Goal: Transaction & Acquisition: Purchase product/service

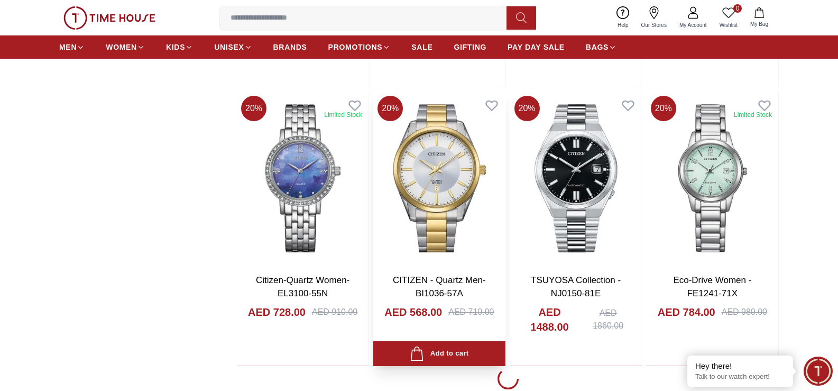
scroll to position [1534, 0]
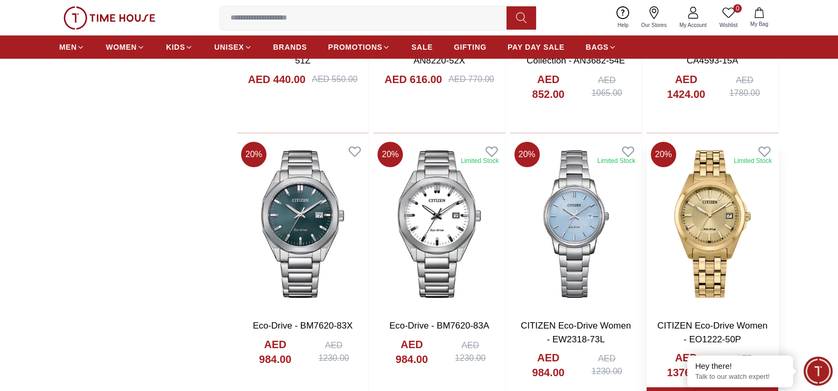
scroll to position [2327, 0]
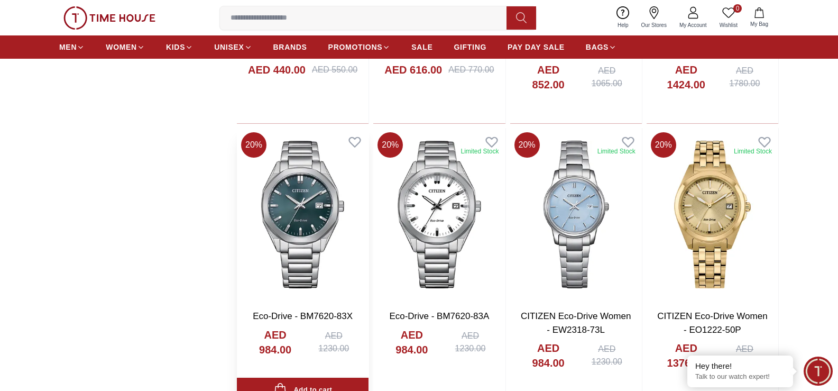
click at [300, 203] on img at bounding box center [303, 214] width 132 height 173
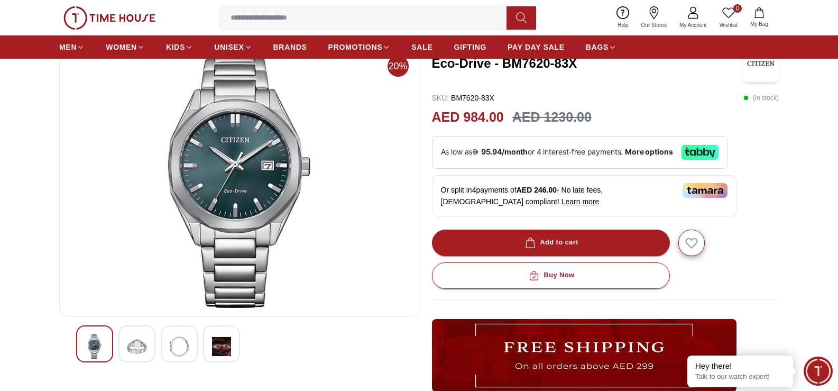
scroll to position [53, 0]
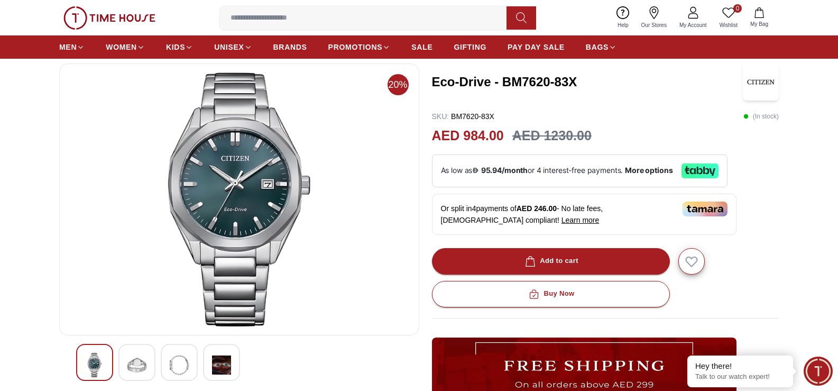
click at [140, 353] on img at bounding box center [136, 365] width 19 height 24
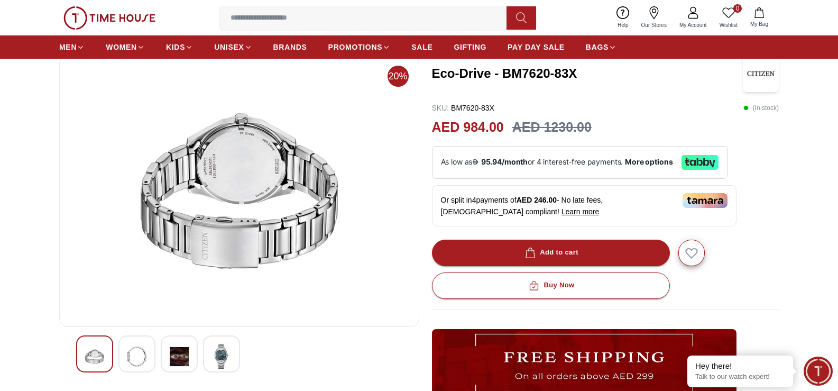
scroll to position [212, 0]
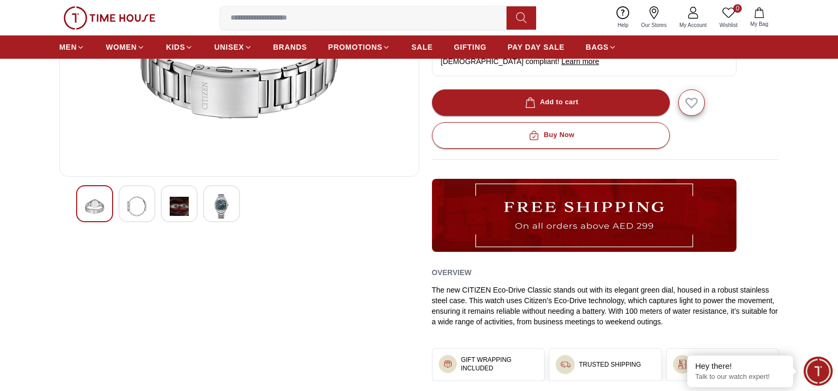
click at [176, 202] on img at bounding box center [179, 206] width 19 height 24
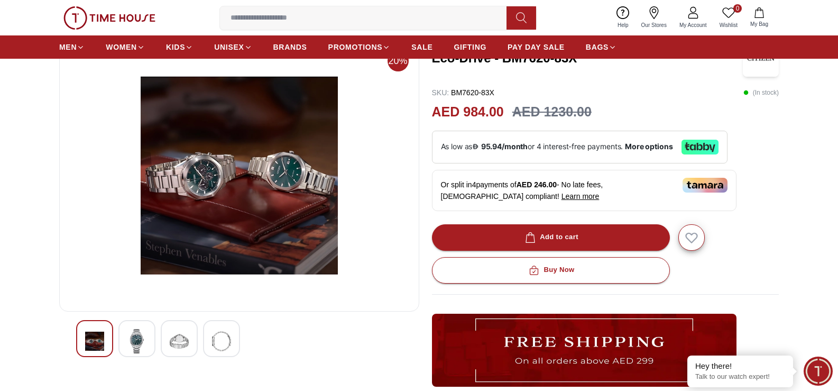
scroll to position [53, 0]
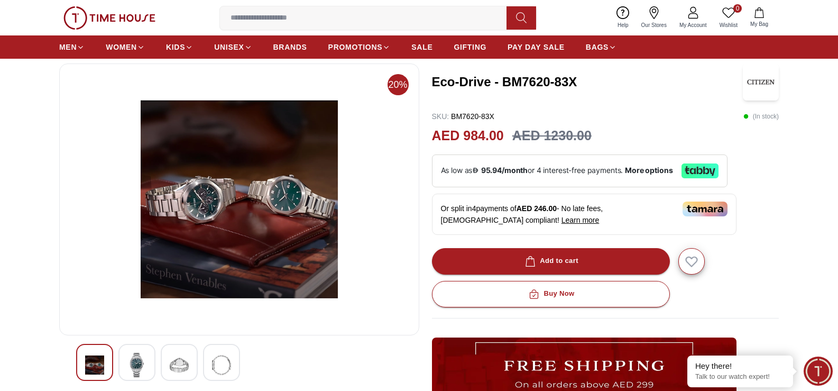
click at [217, 364] on img at bounding box center [221, 365] width 19 height 24
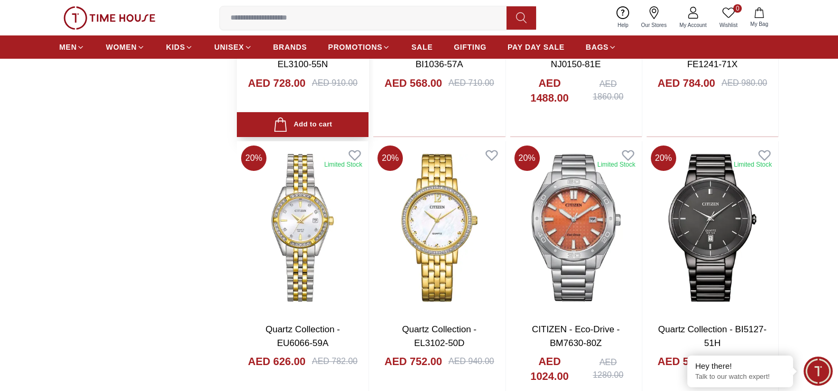
scroll to position [1529, 0]
